Goal: Task Accomplishment & Management: Manage account settings

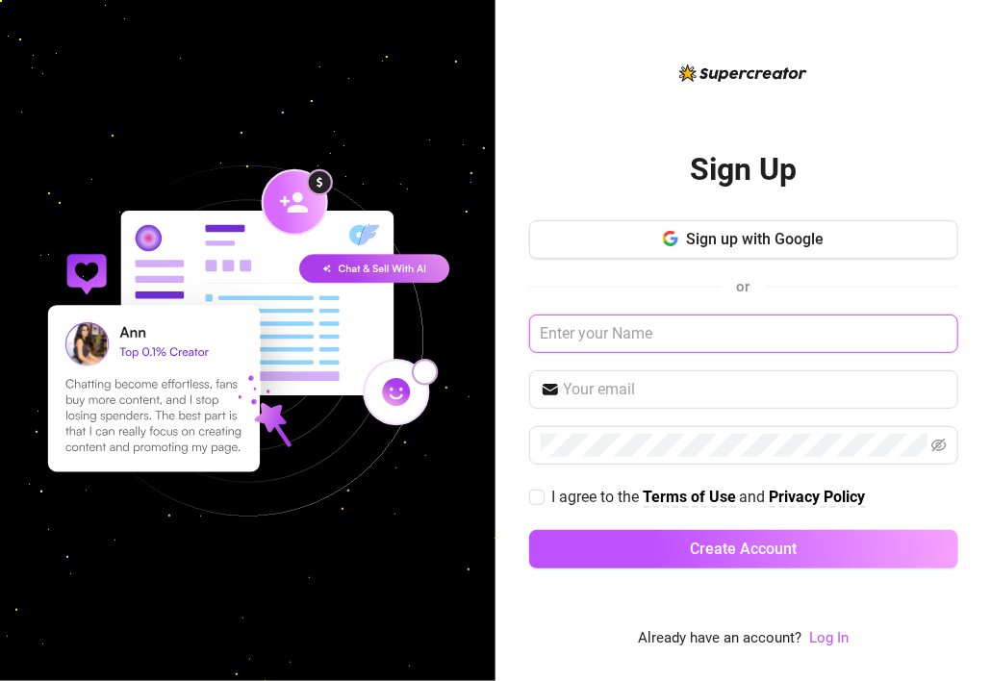
click at [676, 315] on input "text" at bounding box center [743, 334] width 429 height 38
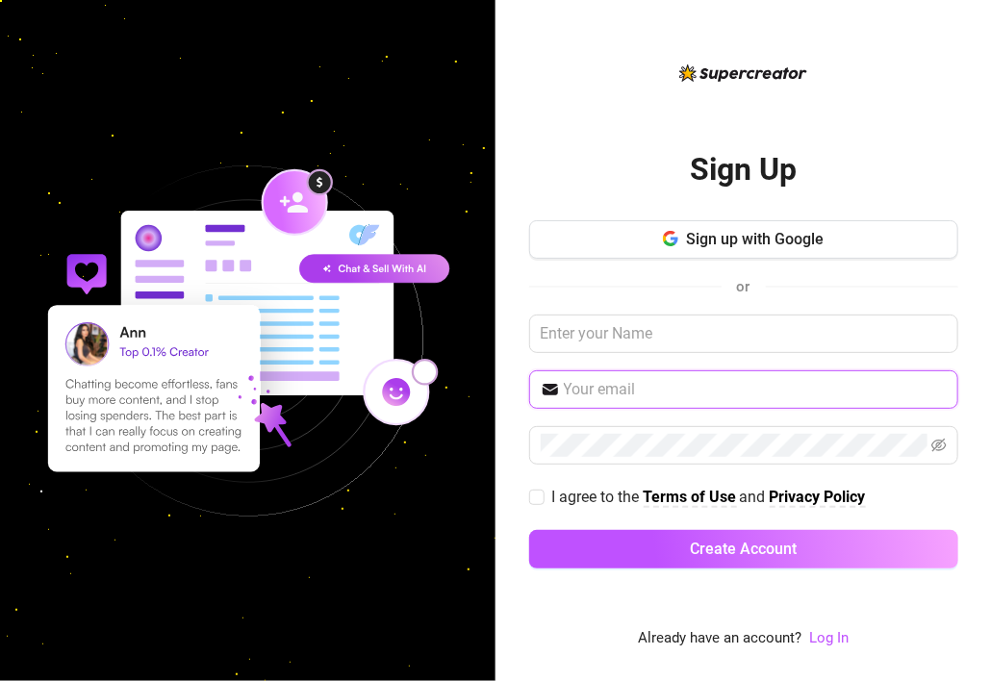
click at [658, 395] on input "text" at bounding box center [755, 389] width 383 height 23
type input "[EMAIL_ADDRESS][DOMAIN_NAME]"
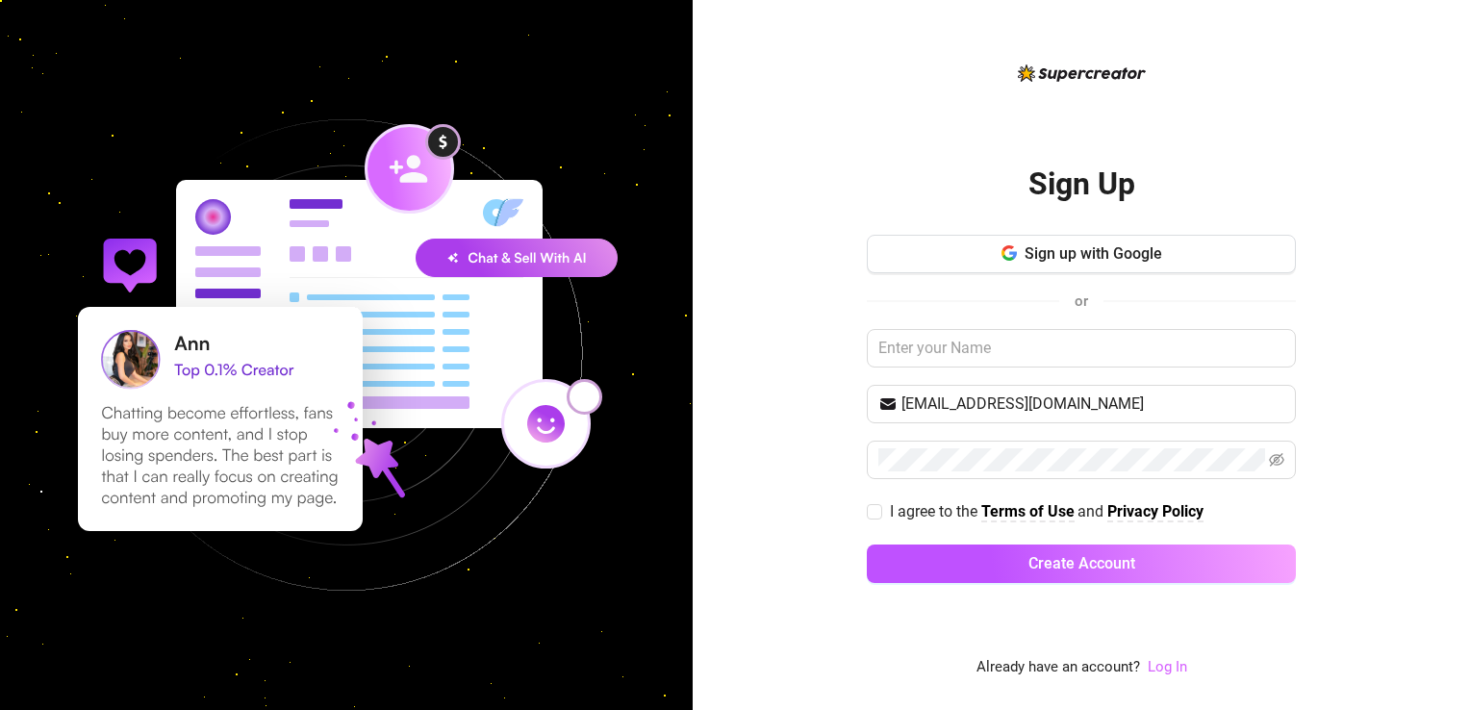
click at [990, 674] on link "Log In" at bounding box center [1167, 666] width 39 height 17
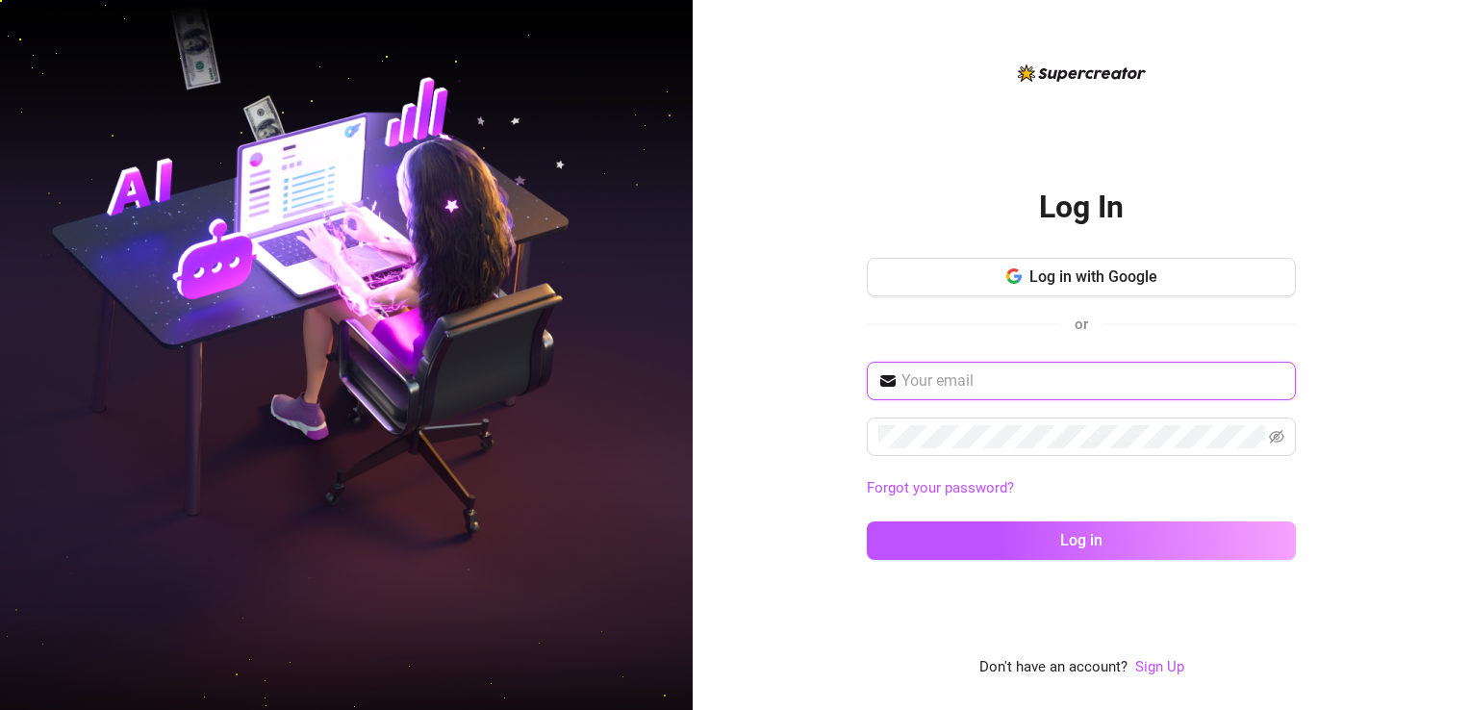
click at [983, 381] on input "text" at bounding box center [1092, 380] width 383 height 23
type input "[EMAIL_ADDRESS][DOMAIN_NAME]"
click at [867, 521] on button "Log in" at bounding box center [1081, 540] width 429 height 38
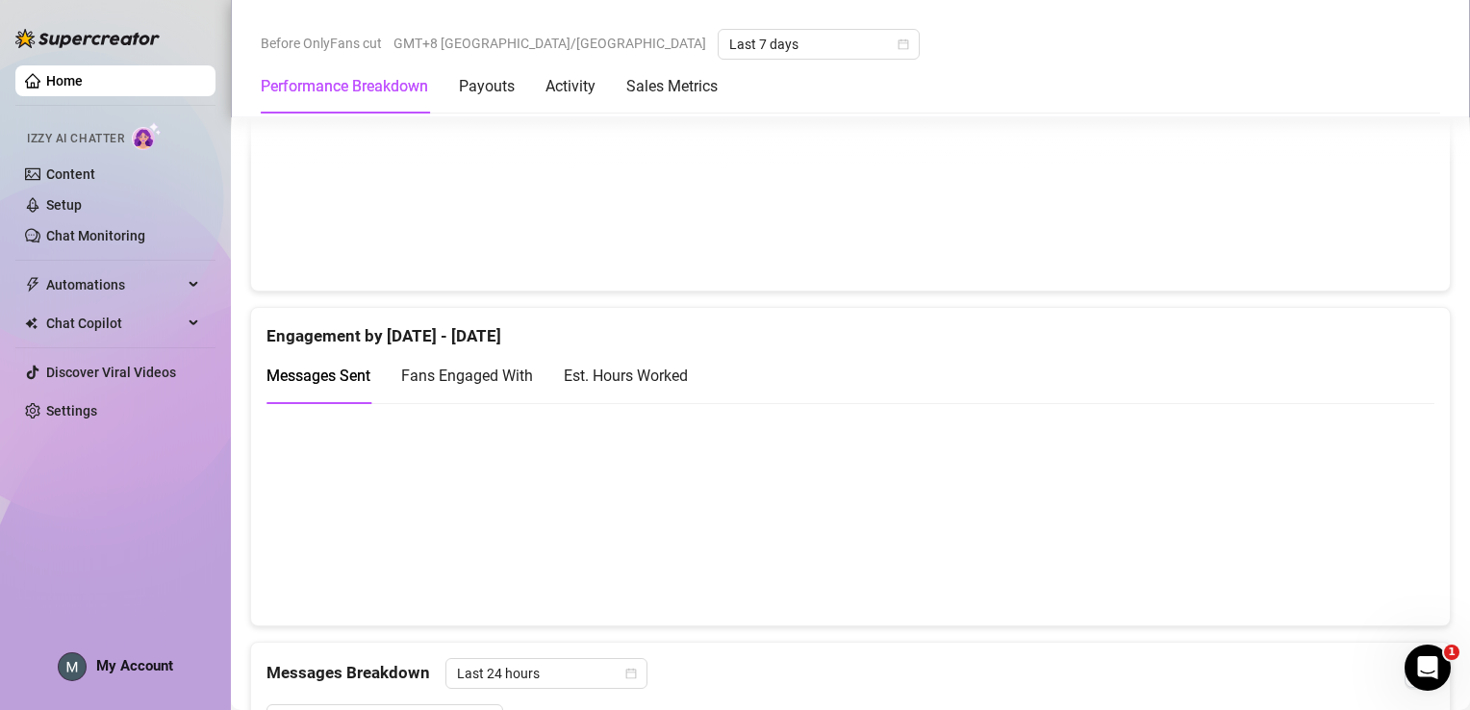
scroll to position [1155, 0]
